Goal: Task Accomplishment & Management: Manage account settings

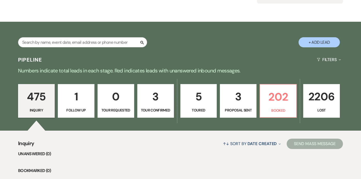
scroll to position [68, 0]
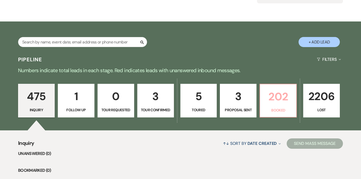
click at [290, 98] on p "202" at bounding box center [278, 96] width 30 height 17
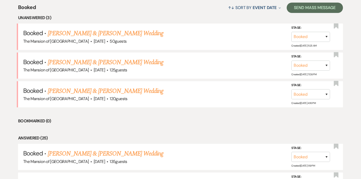
scroll to position [205, 0]
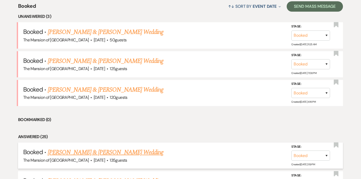
click at [91, 152] on link "[PERSON_NAME] & [PERSON_NAME] Wedding" at bounding box center [106, 151] width 116 height 9
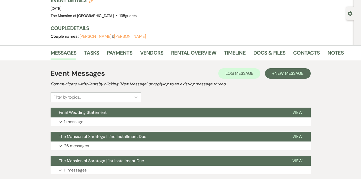
scroll to position [50, 0]
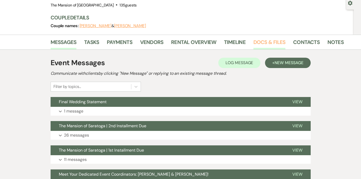
click at [273, 42] on link "Docs & Files" at bounding box center [269, 43] width 32 height 11
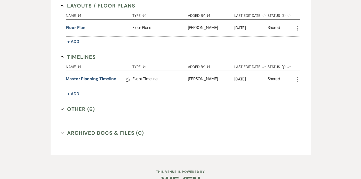
scroll to position [270, 0]
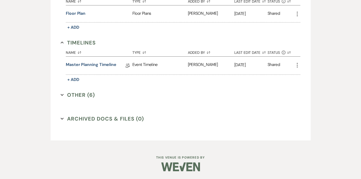
click at [60, 92] on div "Invoice / Rental Agreements Collapse Name Sort Default Type Sort Default Added …" at bounding box center [181, 5] width 250 height 260
click at [61, 93] on icon "Expand" at bounding box center [62, 94] width 3 height 3
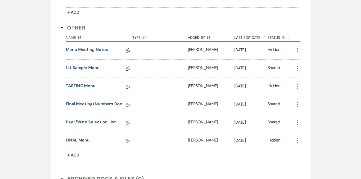
scroll to position [346, 0]
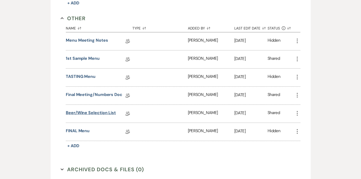
click at [110, 112] on link "Beer/Wine Selection List" at bounding box center [91, 113] width 50 height 8
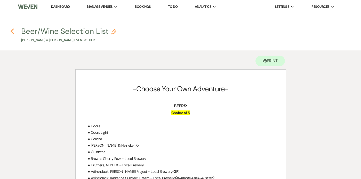
click at [13, 32] on use "button" at bounding box center [12, 31] width 3 height 6
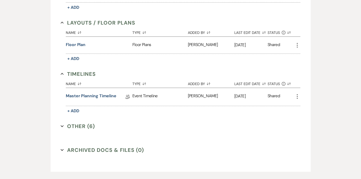
scroll to position [270, 0]
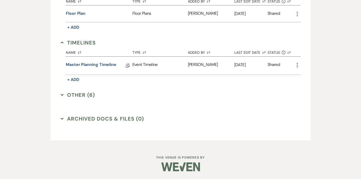
click at [62, 93] on icon "Expand" at bounding box center [62, 94] width 3 height 3
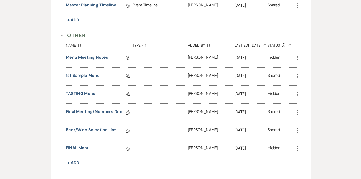
scroll to position [331, 0]
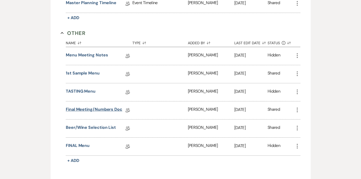
click at [88, 109] on link "Final Meeting/Numbers Doc" at bounding box center [94, 110] width 57 height 8
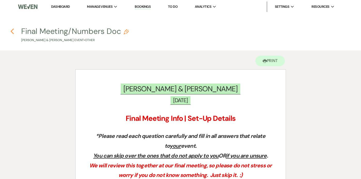
click at [13, 31] on icon "Previous" at bounding box center [12, 31] width 4 height 6
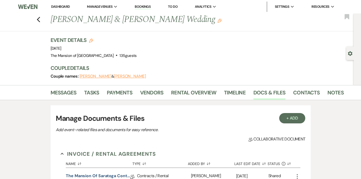
scroll to position [270, 0]
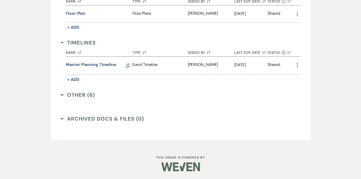
click at [63, 93] on icon "Expand" at bounding box center [62, 94] width 3 height 3
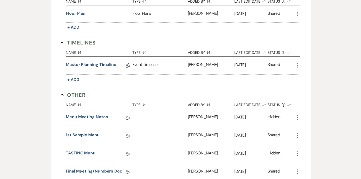
scroll to position [397, 0]
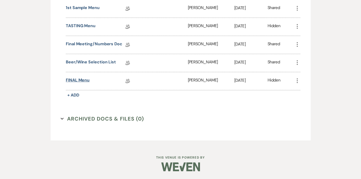
click at [77, 78] on link "FINAL Menu" at bounding box center [78, 81] width 24 height 8
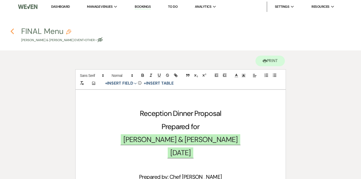
click at [11, 31] on use "button" at bounding box center [12, 31] width 3 height 6
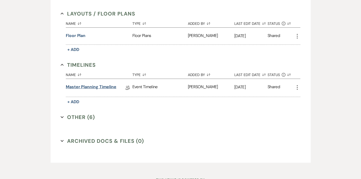
scroll to position [247, 0]
click at [60, 117] on div "Invoice / Rental Agreements Collapse Name Sort Default Type Sort Default Added …" at bounding box center [181, 28] width 250 height 260
click at [63, 117] on use "button" at bounding box center [62, 117] width 3 height 2
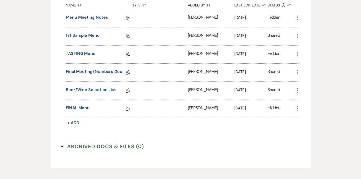
scroll to position [369, 0]
click at [99, 73] on link "Final Meeting/Numbers Doc" at bounding box center [94, 72] width 57 height 8
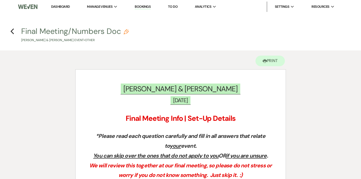
click at [15, 28] on h4 "Previous Final Meeting/Numbers Doc Pencil [PERSON_NAME] & [PERSON_NAME] Event •…" at bounding box center [180, 34] width 361 height 17
click at [15, 29] on h4 "Previous Final Meeting/Numbers Doc Pencil [PERSON_NAME] & [PERSON_NAME] Event •…" at bounding box center [180, 34] width 361 height 17
click at [13, 29] on use "button" at bounding box center [12, 31] width 3 height 6
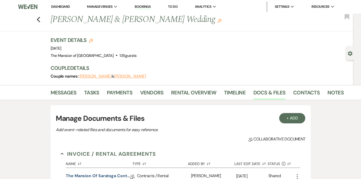
scroll to position [270, 0]
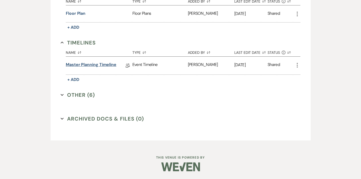
click at [75, 65] on link "Master Planning Timeline" at bounding box center [91, 65] width 51 height 8
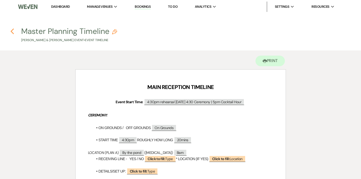
click at [11, 31] on use "button" at bounding box center [12, 31] width 3 height 6
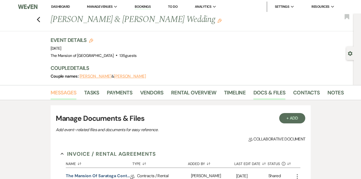
click at [61, 96] on link "Messages" at bounding box center [64, 93] width 26 height 11
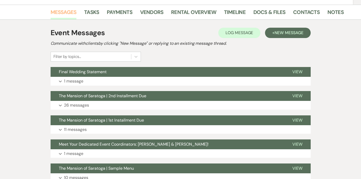
scroll to position [135, 0]
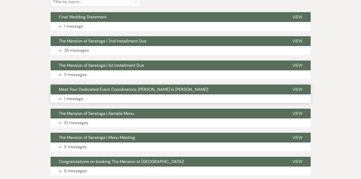
click at [98, 98] on button "Expand 1 message" at bounding box center [181, 98] width 260 height 9
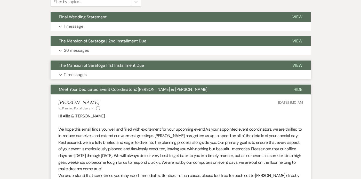
click at [102, 72] on button "Expand 11 messages" at bounding box center [181, 74] width 260 height 9
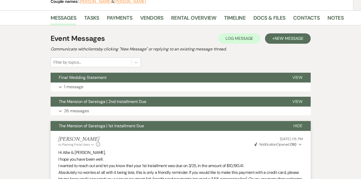
scroll to position [81, 0]
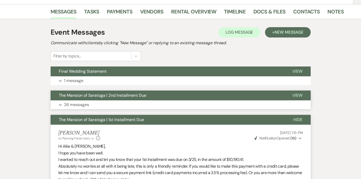
click at [93, 103] on button "Expand 26 messages" at bounding box center [181, 104] width 260 height 9
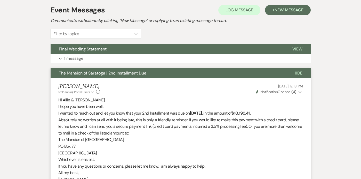
scroll to position [0, 0]
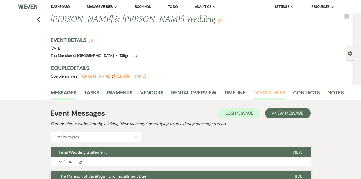
click at [255, 91] on link "Docs & Files" at bounding box center [269, 93] width 32 height 11
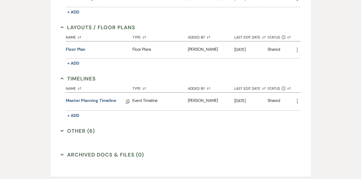
scroll to position [270, 0]
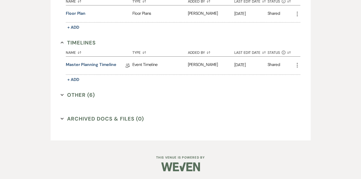
click at [62, 94] on icon "Expand" at bounding box center [62, 94] width 3 height 3
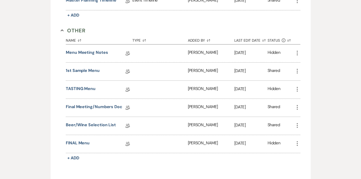
scroll to position [335, 0]
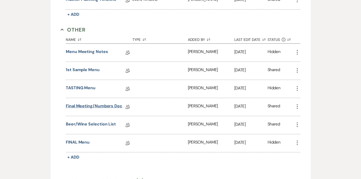
click at [92, 108] on link "Final Meeting/Numbers Doc" at bounding box center [94, 107] width 57 height 8
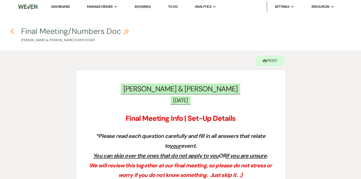
click at [12, 30] on icon "Previous" at bounding box center [12, 31] width 4 height 6
